Goal: Find specific page/section: Find specific page/section

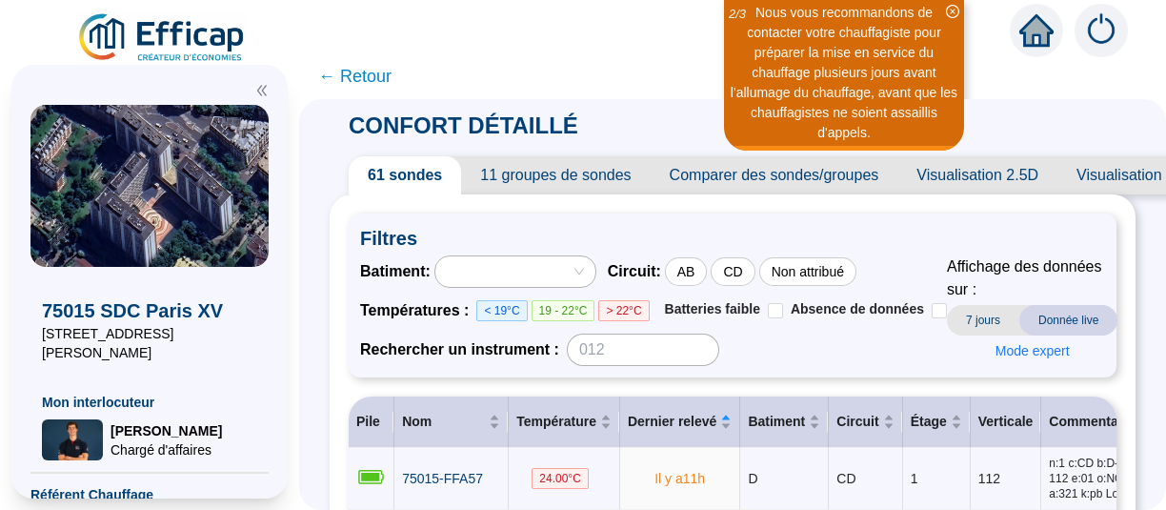
scroll to position [291, 0]
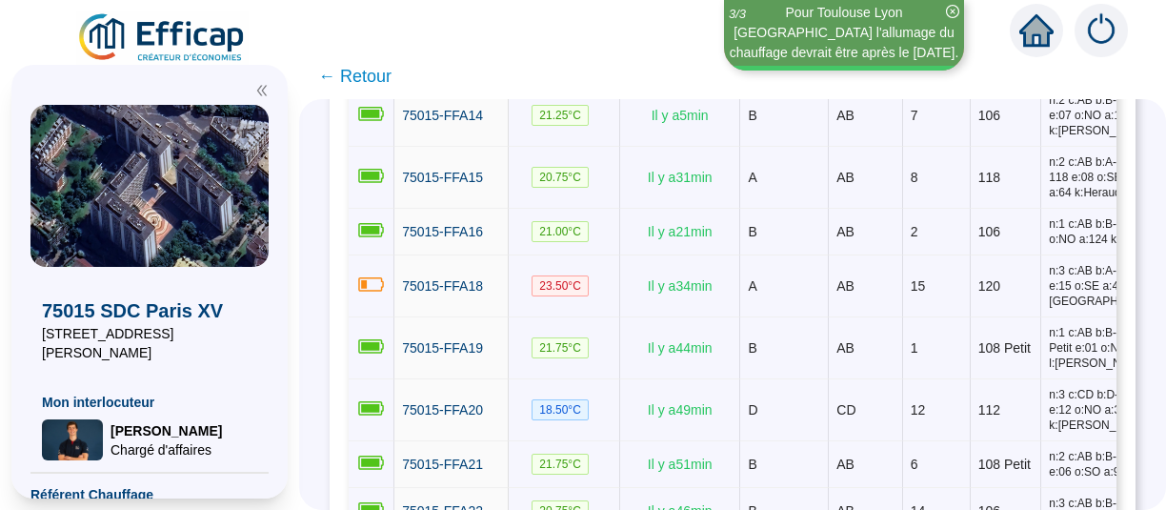
scroll to position [997, 0]
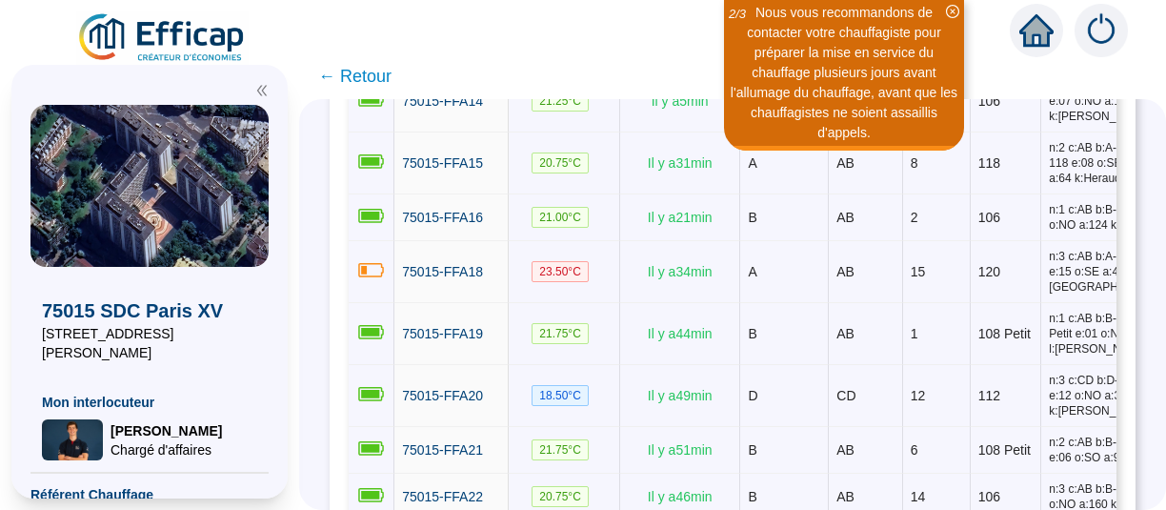
scroll to position [1013, 0]
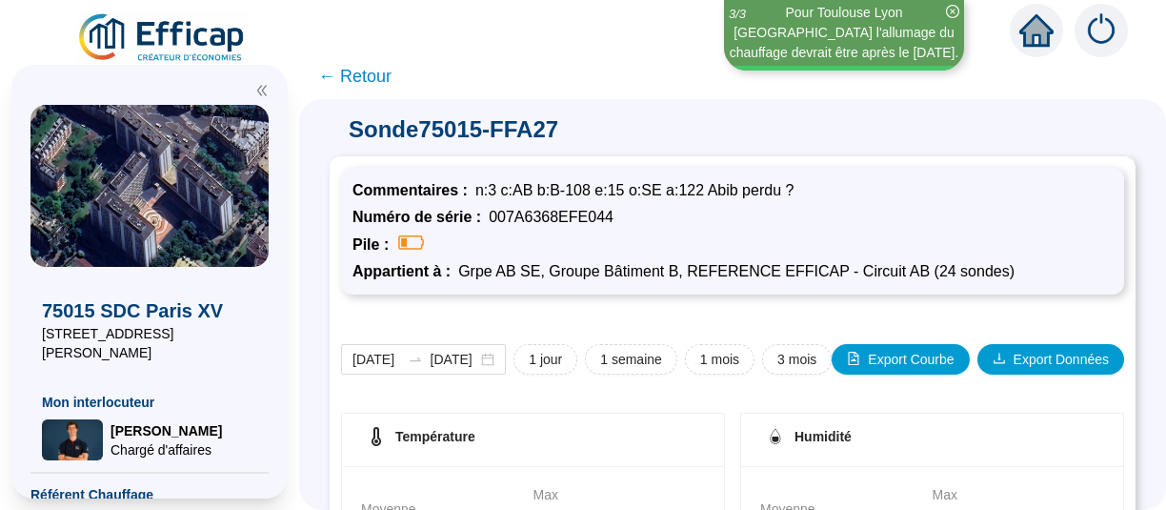
scroll to position [418, 0]
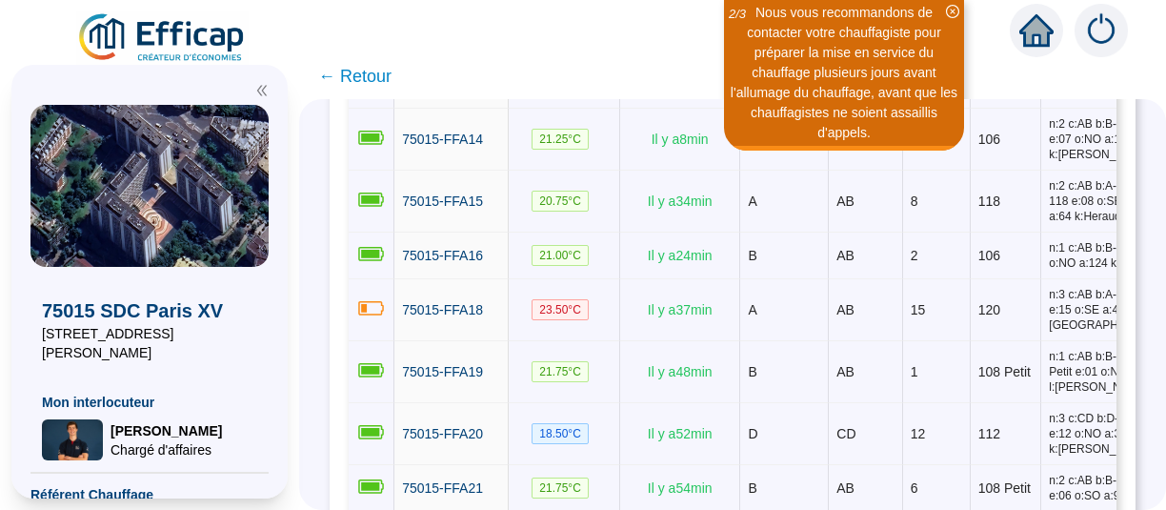
scroll to position [975, 0]
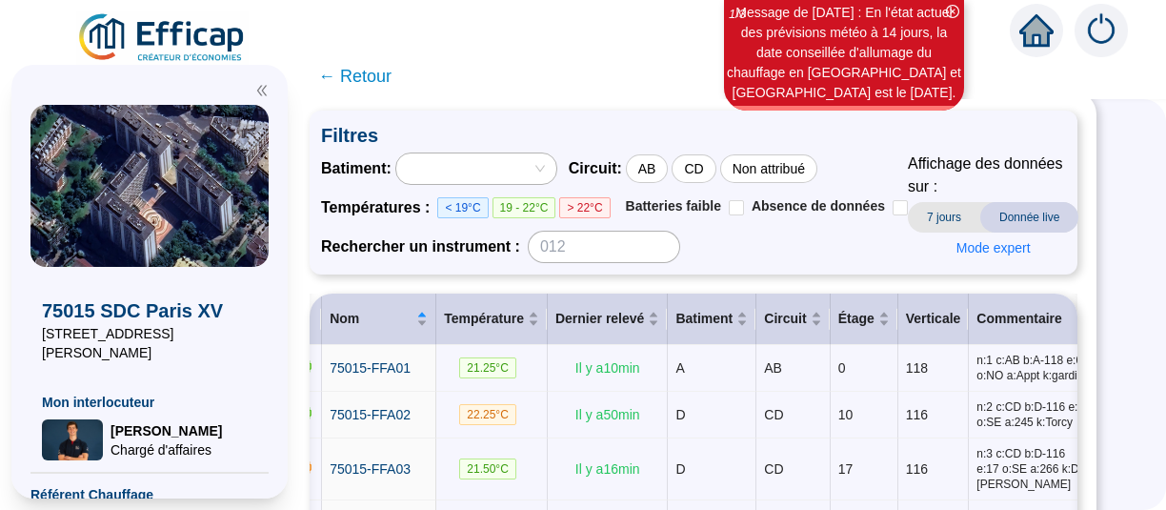
scroll to position [0, 54]
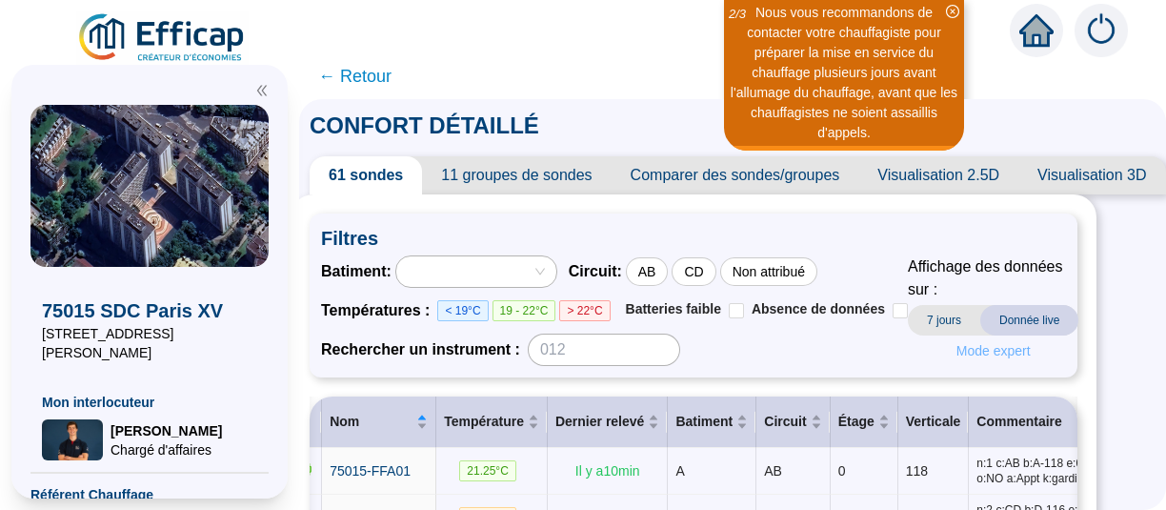
click at [974, 350] on span "Mode expert" at bounding box center [993, 351] width 74 height 20
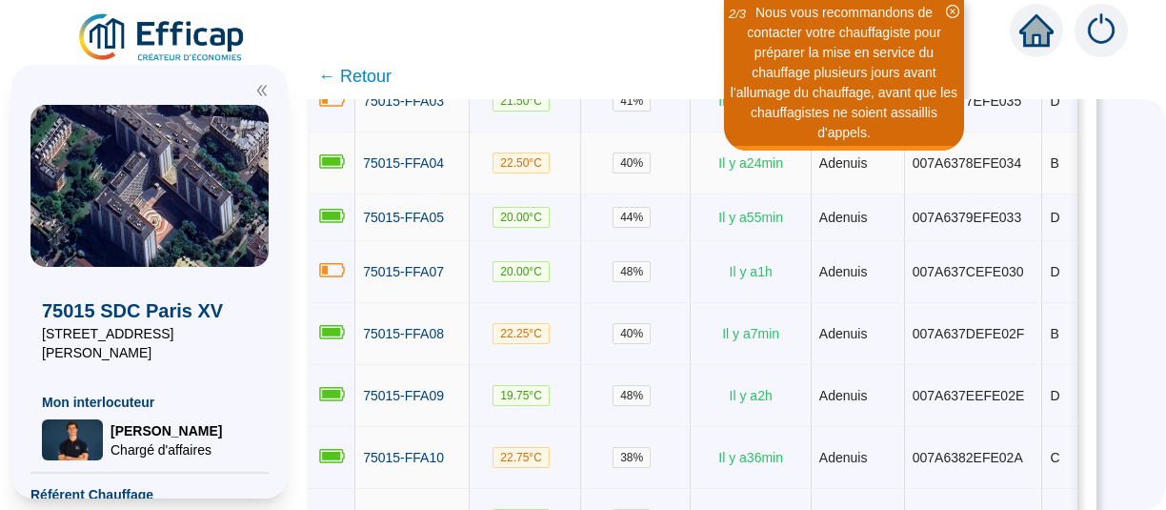
scroll to position [470, 54]
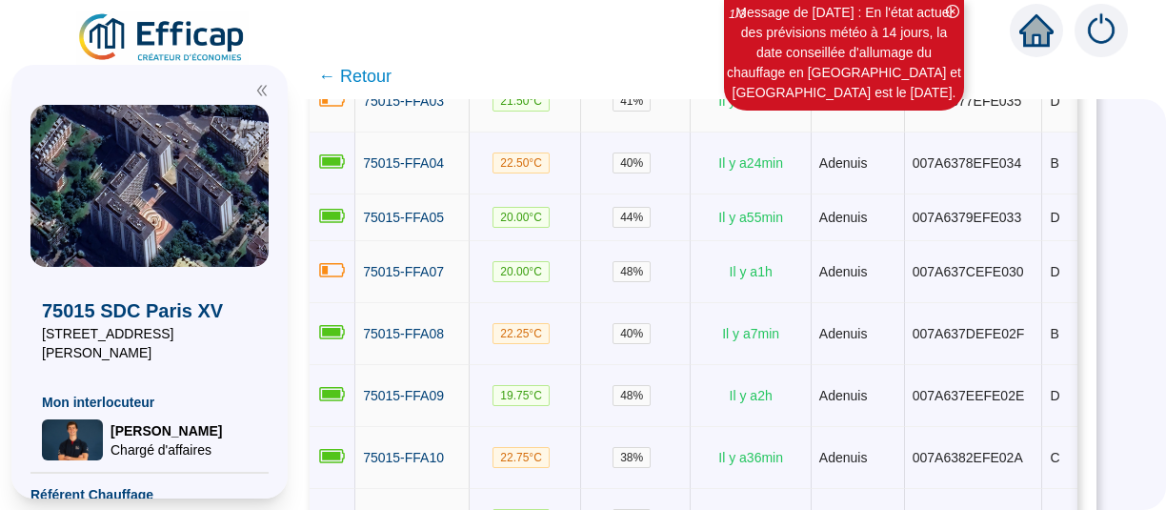
click at [935, 109] on span "007A6377EFE035" at bounding box center [966, 100] width 109 height 15
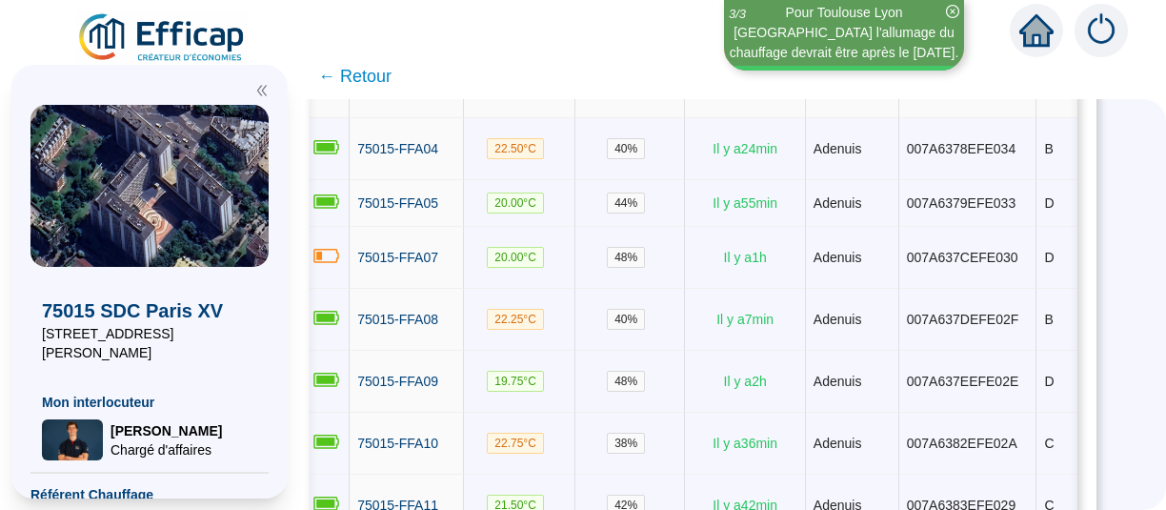
scroll to position [0, 0]
